Goal: Transaction & Acquisition: Purchase product/service

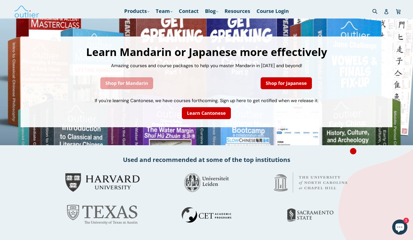
click at [138, 84] on link "Shop for Mandarin" at bounding box center [126, 83] width 53 height 12
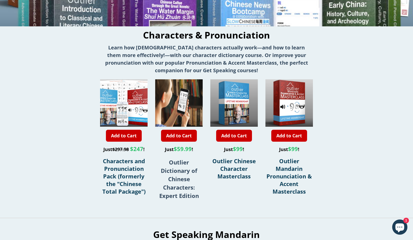
scroll to position [119, 0]
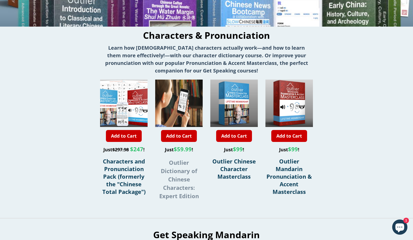
click at [186, 173] on strong "Outlier Dictionary of Chinese Characters: Expert Edition" at bounding box center [179, 179] width 40 height 41
